Goal: Go to known website: Go to known website

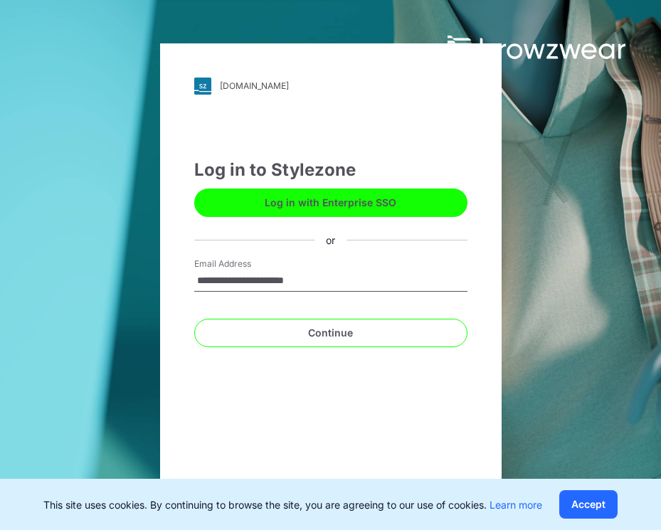
click at [370, 396] on div "**********" at bounding box center [331, 265] width 342 height 444
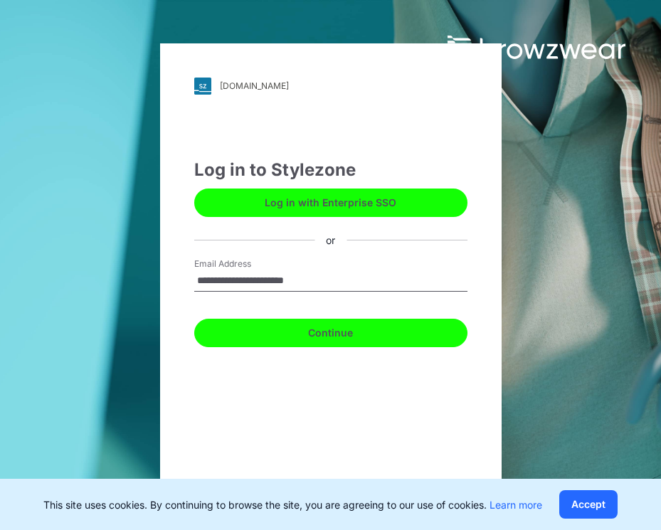
click at [369, 322] on button "Continue" at bounding box center [330, 333] width 273 height 28
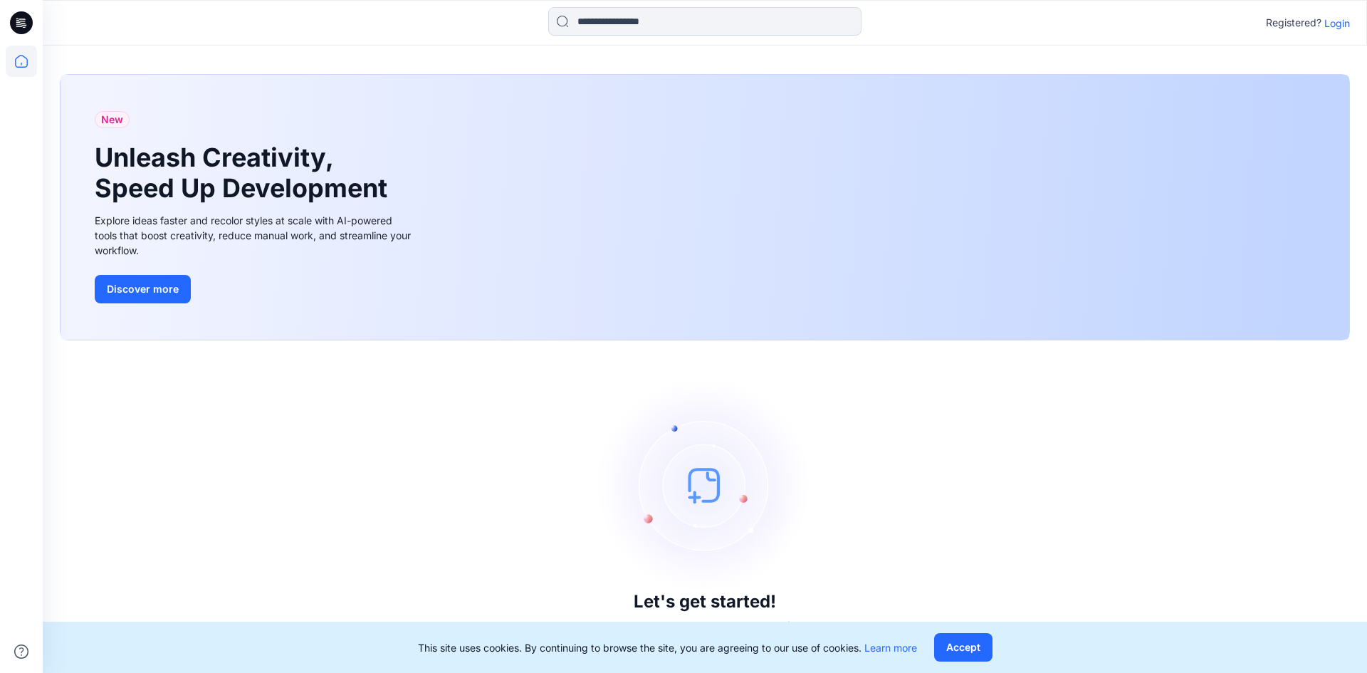
click at [323, 478] on div "Let's get started! Click New to add a style or create a folder." at bounding box center [705, 506] width 1290 height 298
click at [444, 483] on div "Let's get started! Click New to add a style or create a folder." at bounding box center [705, 506] width 1290 height 298
